Goal: Task Accomplishment & Management: Manage account settings

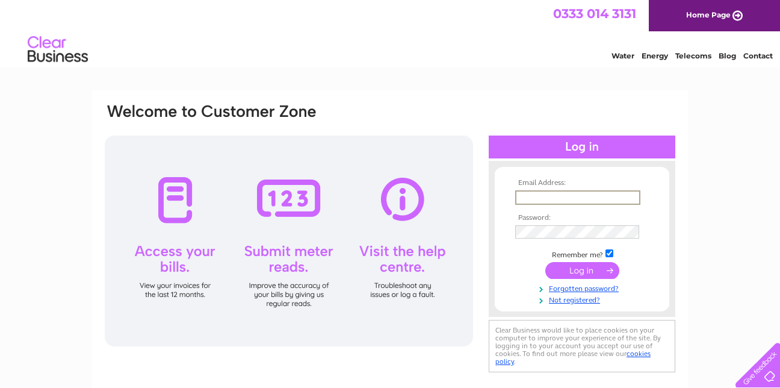
click at [539, 190] on input "text" at bounding box center [577, 197] width 125 height 14
type input "ginathomaslamont@aol.com"
click at [539, 223] on td at bounding box center [582, 230] width 140 height 19
click at [574, 266] on input "submit" at bounding box center [582, 270] width 74 height 17
click at [580, 270] on input "submit" at bounding box center [582, 269] width 74 height 17
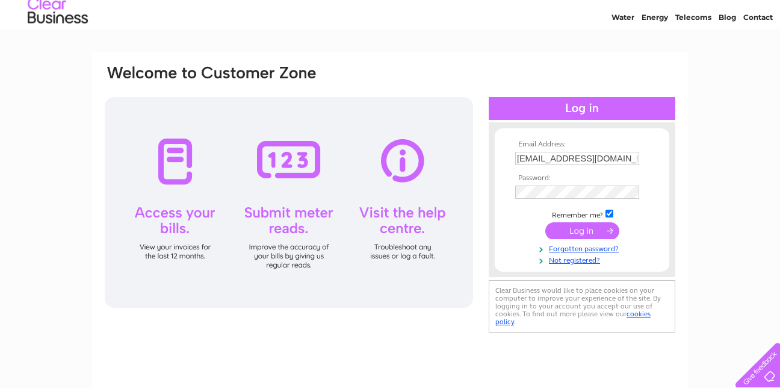
scroll to position [41, 0]
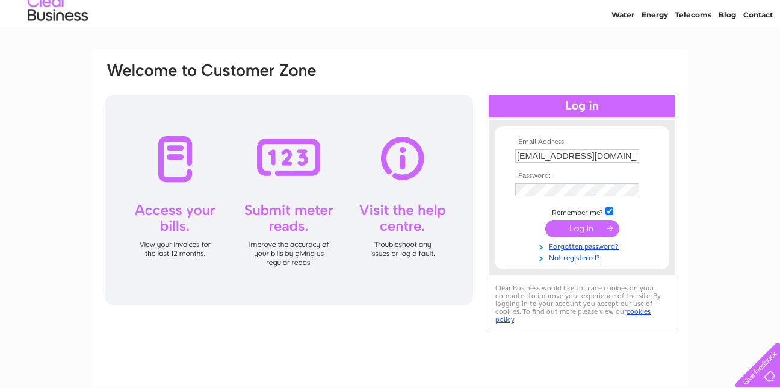
click at [588, 224] on input "submit" at bounding box center [582, 228] width 74 height 17
click at [610, 213] on input "checkbox" at bounding box center [610, 211] width 8 height 8
checkbox input "false"
click at [570, 226] on input "submit" at bounding box center [582, 228] width 74 height 17
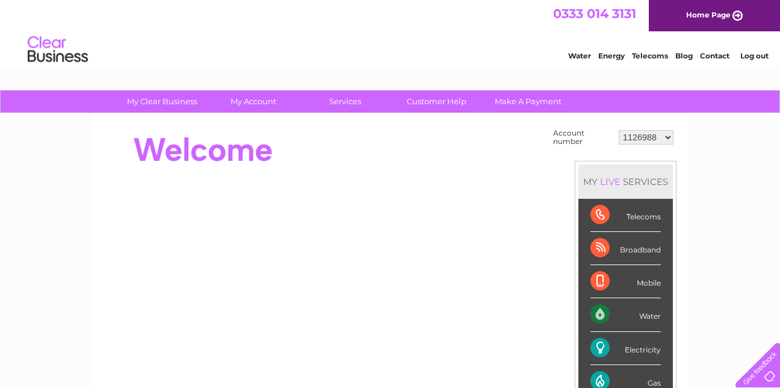
click at [666, 132] on select "1126988 30266175" at bounding box center [646, 137] width 55 height 14
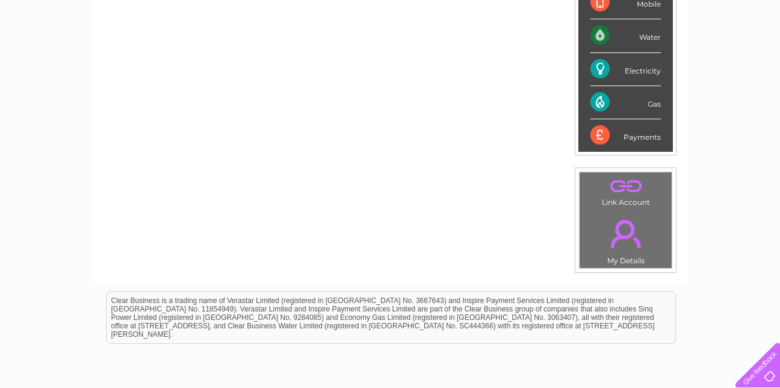
scroll to position [320, 0]
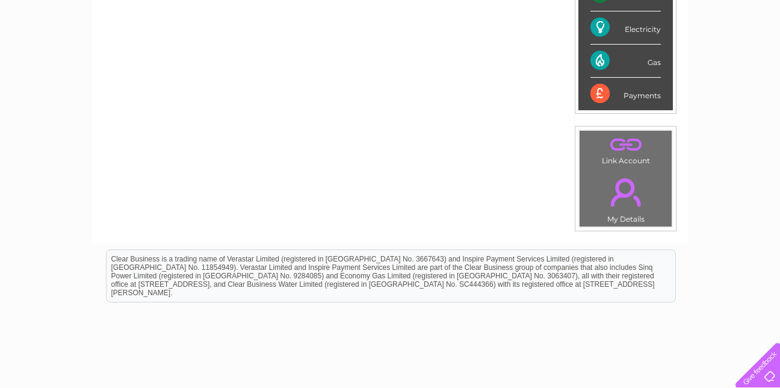
click at [619, 149] on link "." at bounding box center [626, 144] width 86 height 21
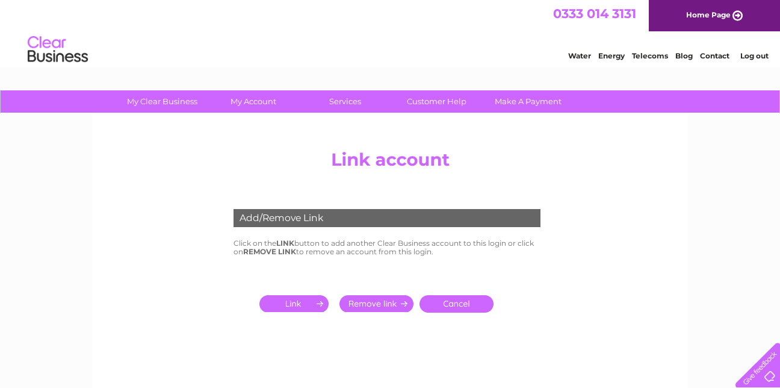
click at [312, 299] on input "submit" at bounding box center [296, 303] width 74 height 17
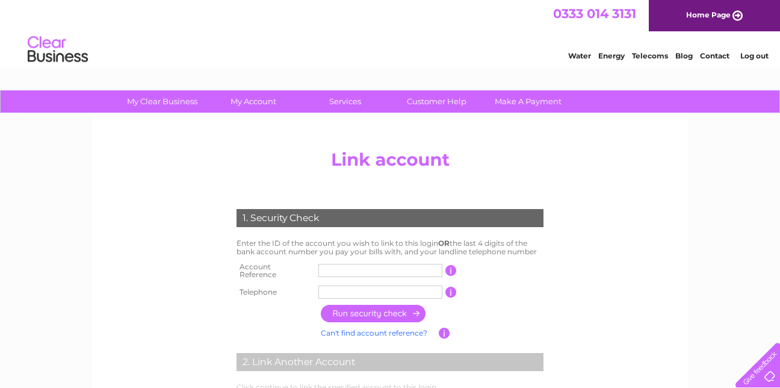
click at [331, 270] on input "text" at bounding box center [380, 270] width 124 height 13
type input "1137241"
click at [450, 287] on input "button" at bounding box center [451, 292] width 11 height 11
click at [452, 287] on input "button" at bounding box center [451, 292] width 11 height 11
click at [332, 285] on input "text" at bounding box center [380, 291] width 124 height 13
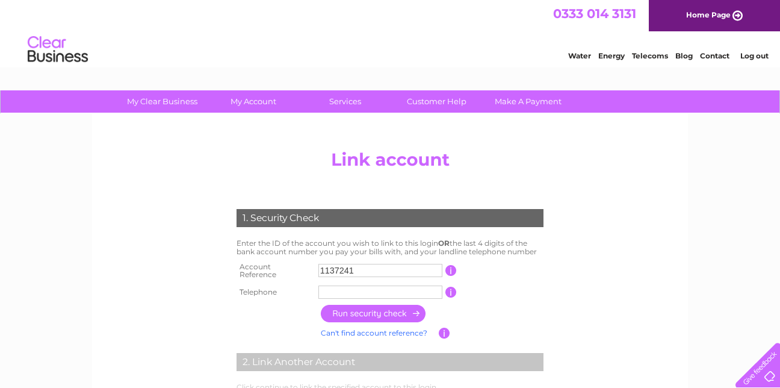
type input "07595769981"
click at [366, 306] on input "button" at bounding box center [374, 313] width 106 height 17
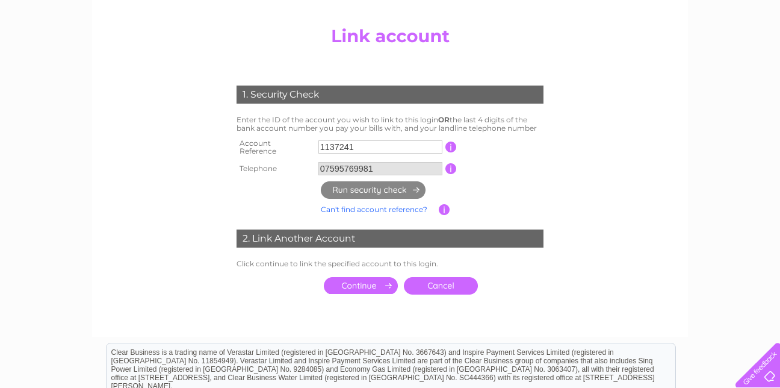
scroll to position [131, 0]
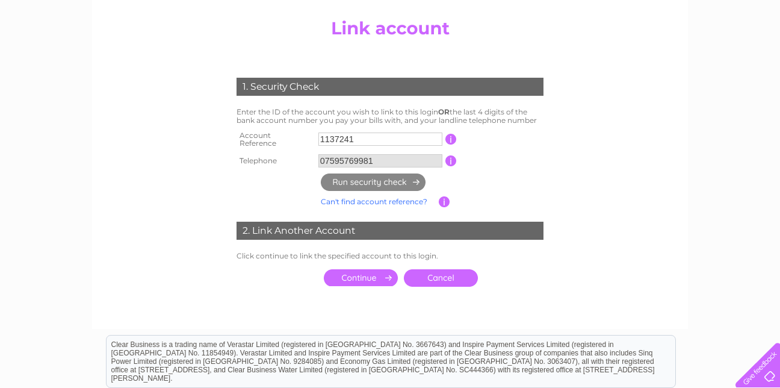
click at [364, 271] on input "submit" at bounding box center [361, 277] width 74 height 17
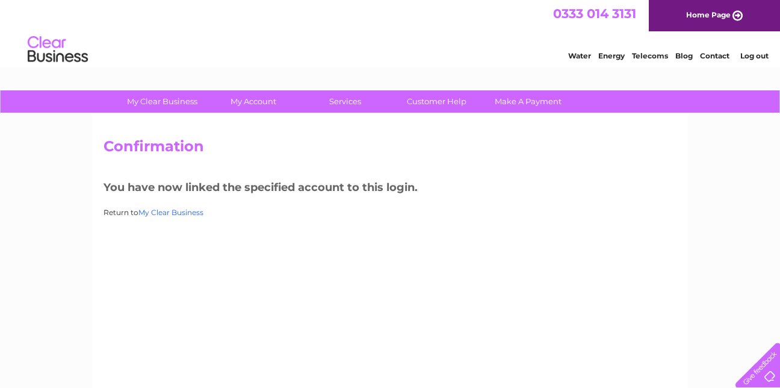
click at [177, 211] on link "My Clear Business" at bounding box center [170, 212] width 65 height 9
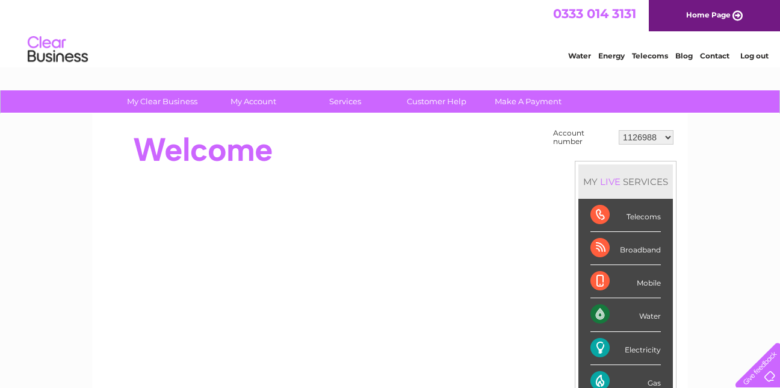
click at [669, 133] on select "1126988 1137241 30266175" at bounding box center [646, 137] width 55 height 14
